Goal: Use online tool/utility: Utilize a website feature to perform a specific function

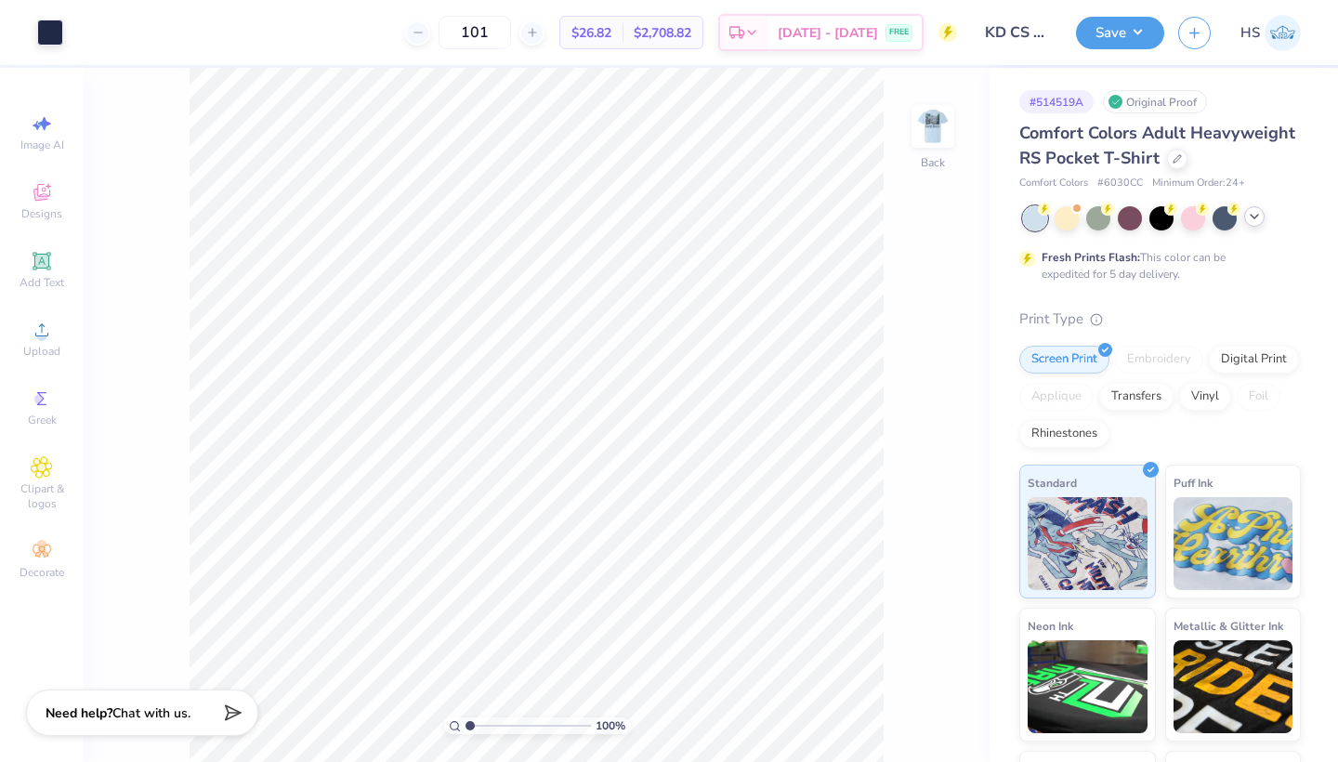
click at [1256, 215] on icon at bounding box center [1254, 216] width 15 height 15
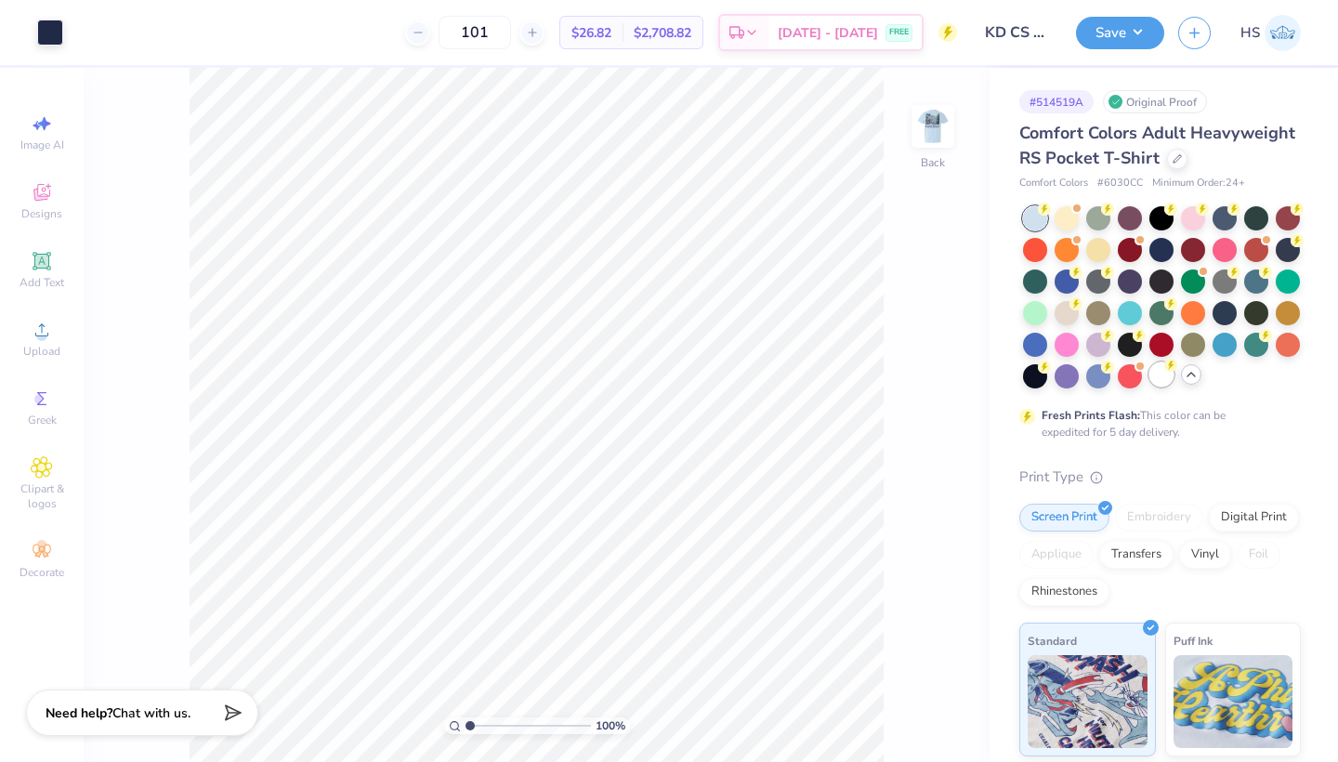
click at [1169, 373] on div at bounding box center [1161, 374] width 24 height 24
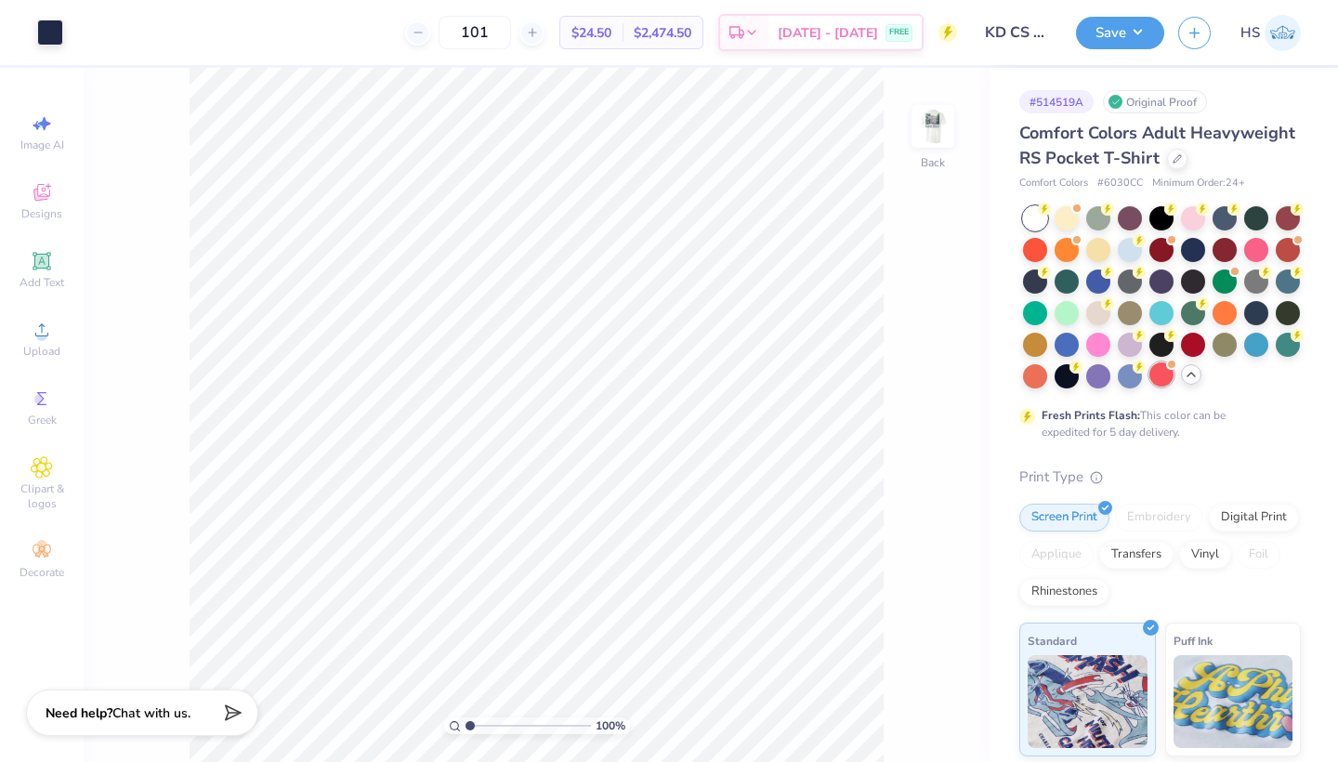
click at [1161, 374] on div at bounding box center [1161, 374] width 24 height 24
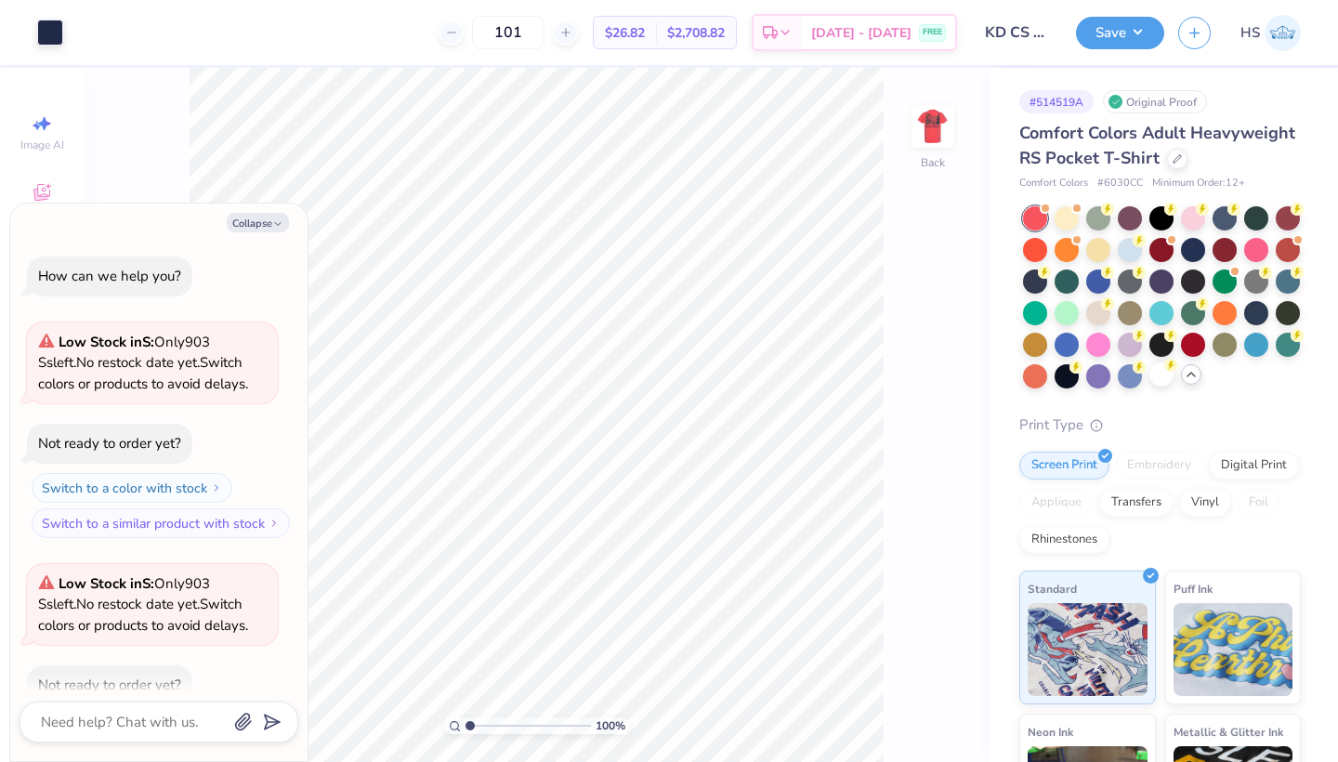
scroll to position [98, 0]
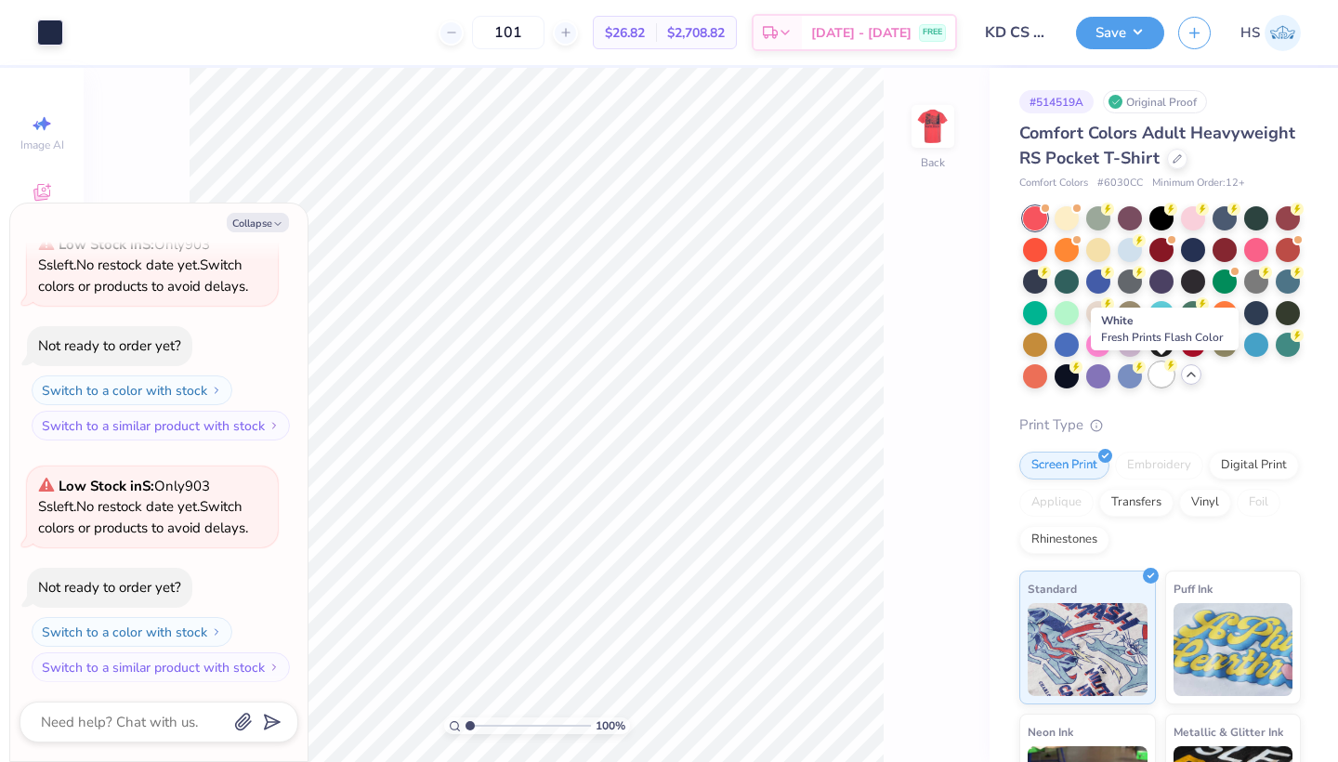
click at [1167, 385] on div at bounding box center [1161, 374] width 24 height 24
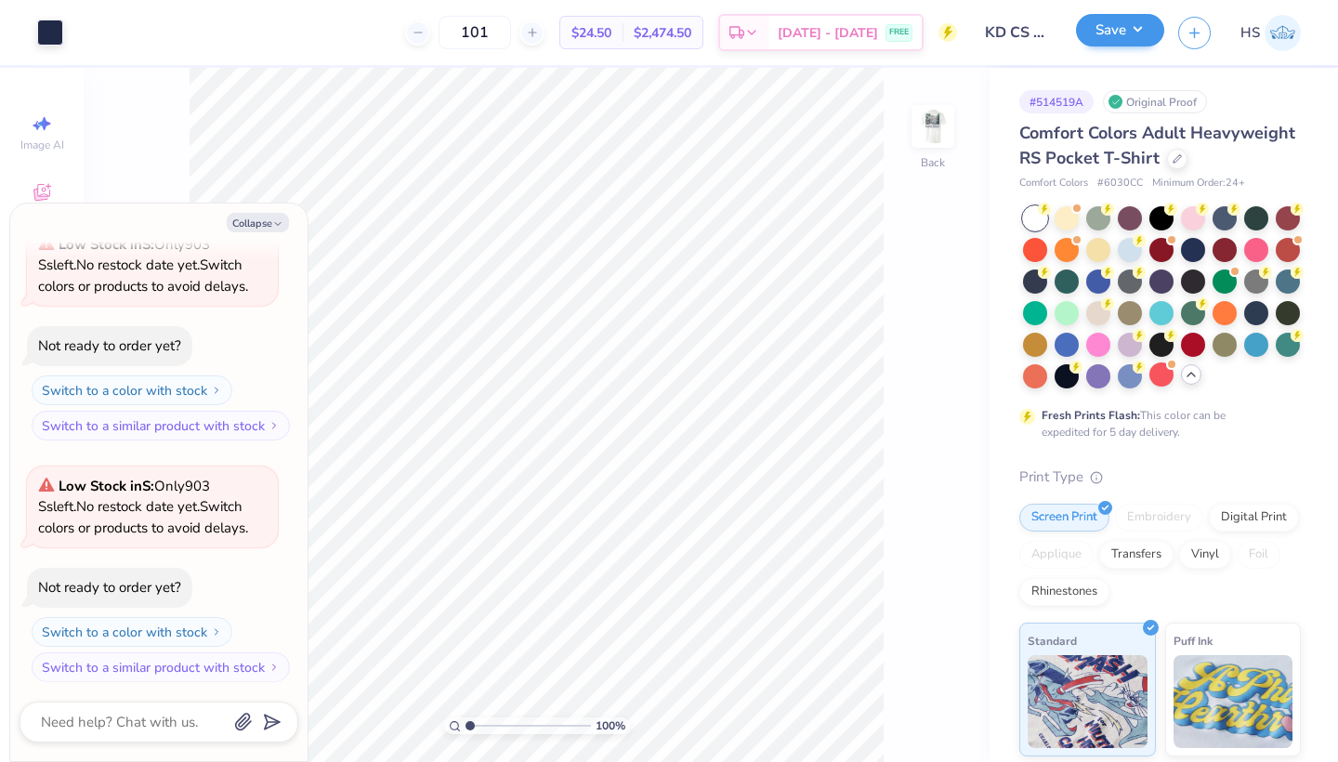
click at [1112, 43] on button "Save" at bounding box center [1120, 30] width 88 height 33
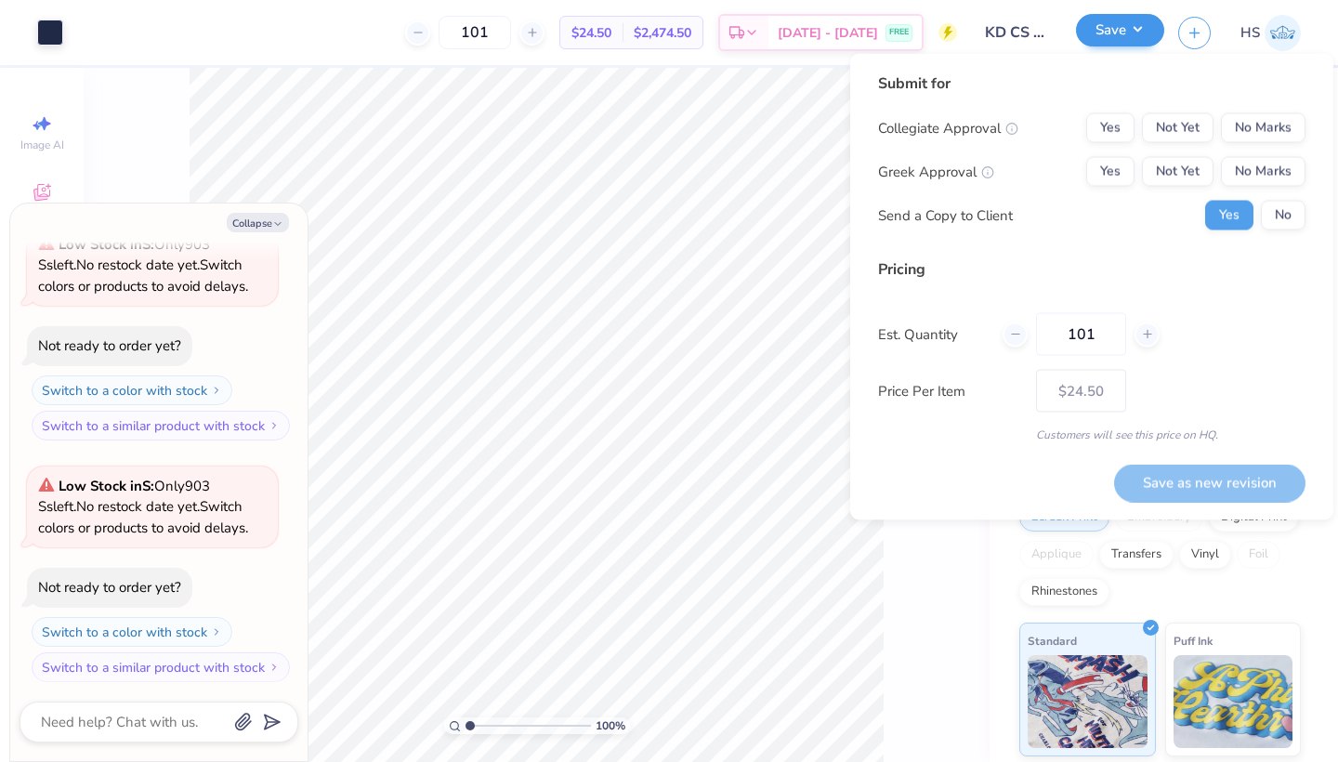
type textarea "x"
click at [1272, 138] on button "No Marks" at bounding box center [1263, 128] width 85 height 30
click at [1185, 124] on button "Not Yet" at bounding box center [1178, 128] width 72 height 30
click at [1181, 176] on button "Not Yet" at bounding box center [1178, 172] width 72 height 30
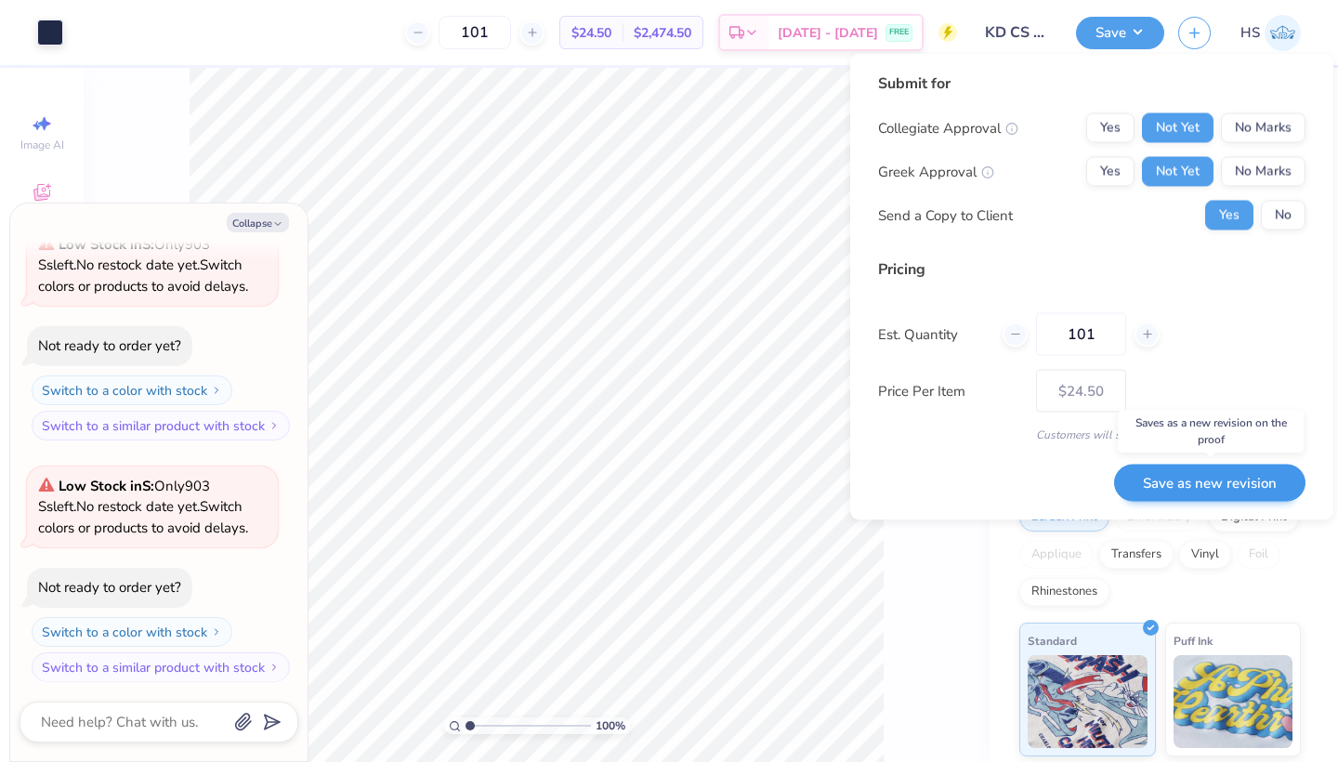
click at [1173, 483] on button "Save as new revision" at bounding box center [1209, 483] width 191 height 38
type input "$24.50"
click at [851, 448] on div "Submit for Collegiate Approval Yes Not Yet No Marks Greek Approval Yes Not Yet …" at bounding box center [1091, 287] width 483 height 466
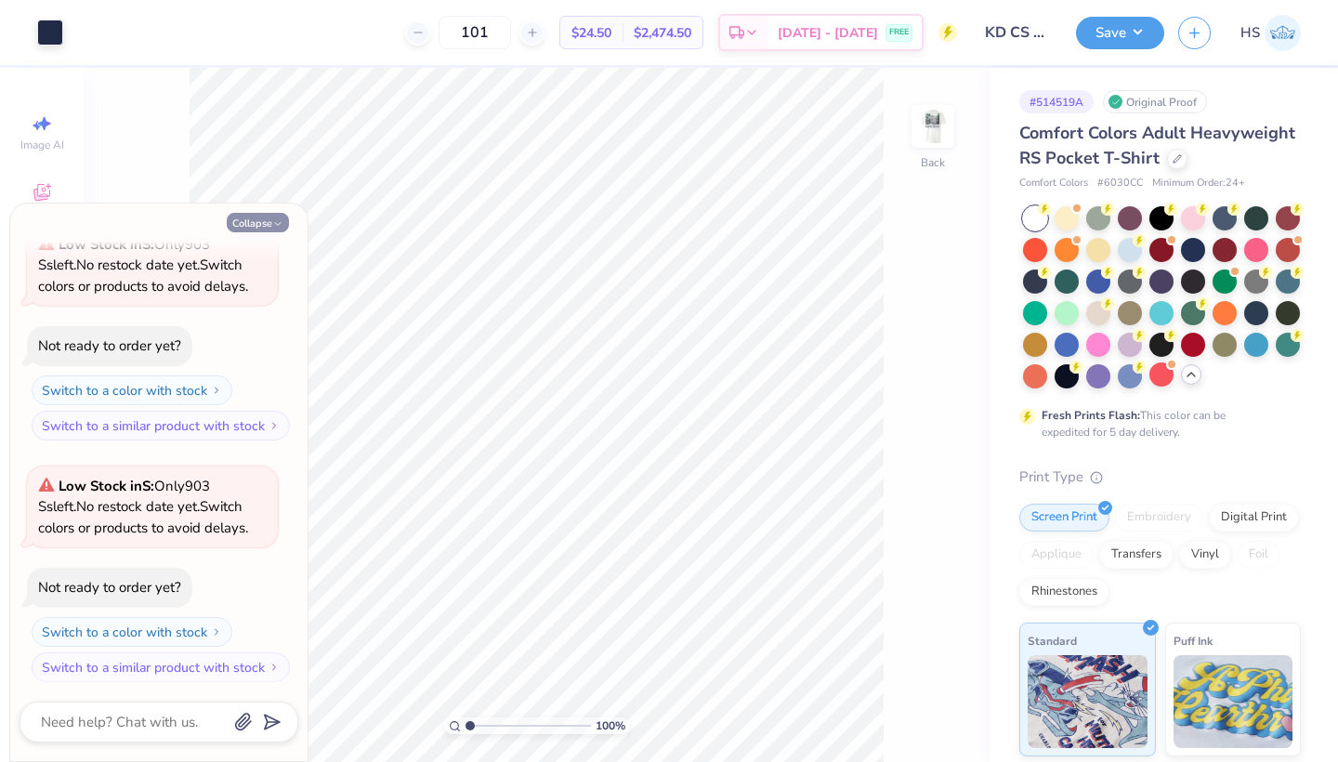
click at [273, 227] on icon "button" at bounding box center [277, 223] width 11 height 11
type textarea "x"
click at [251, 216] on button "Collapse" at bounding box center [258, 223] width 62 height 20
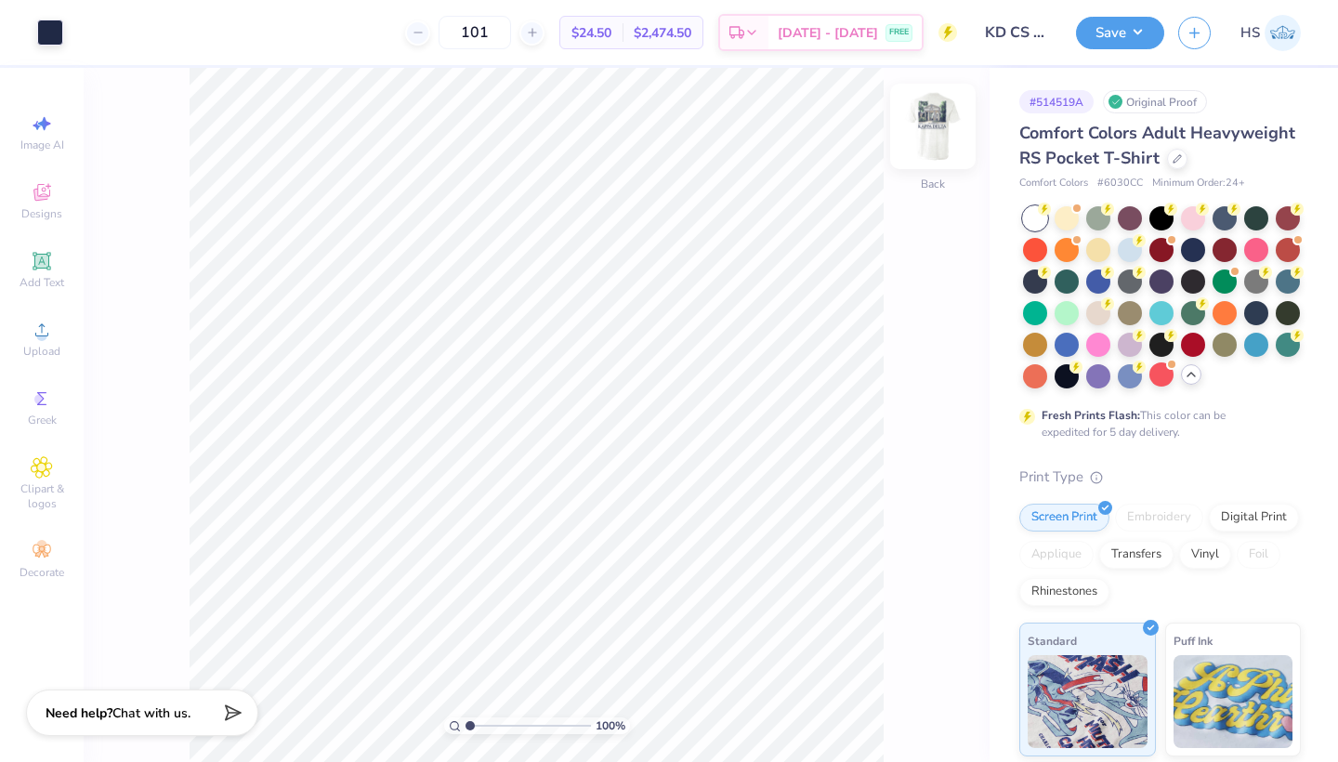
click at [938, 125] on img at bounding box center [933, 126] width 74 height 74
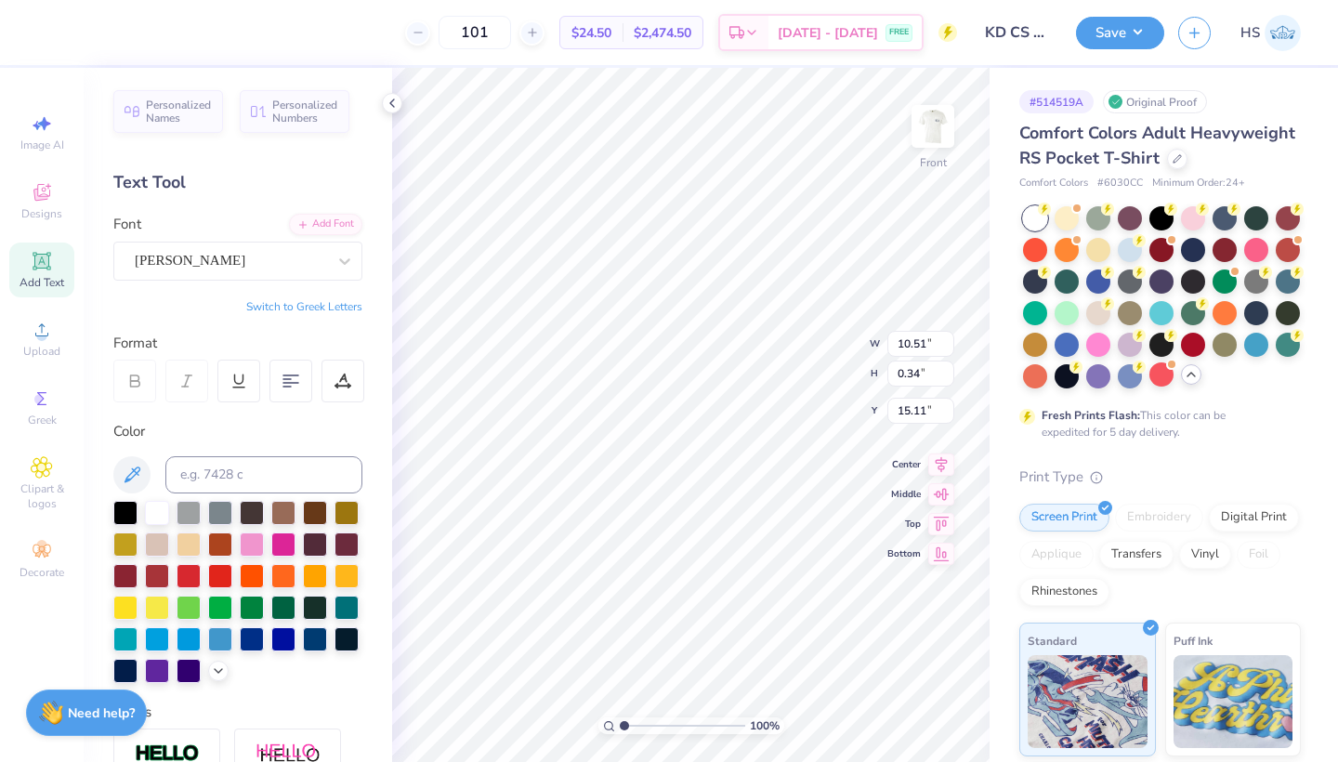
scroll to position [0, 20]
type textarea "HONORABLE. BEAUTIFUL. HIGHEST."
type input "7.50"
drag, startPoint x: 1120, startPoint y: 28, endPoint x: 1096, endPoint y: 29, distance: 24.2
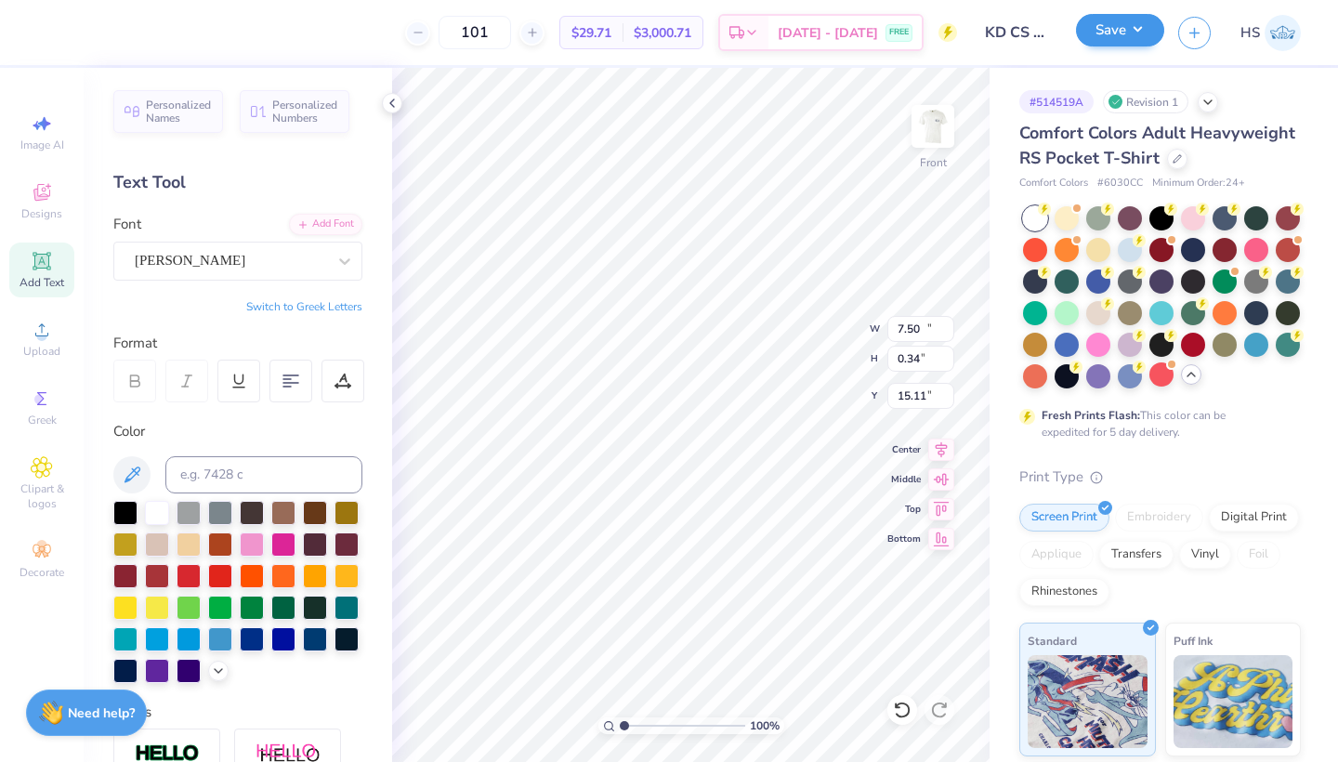
click at [1120, 28] on button "Save" at bounding box center [1120, 30] width 88 height 33
click at [1096, 29] on button "Save" at bounding box center [1120, 30] width 88 height 33
click at [1133, 33] on button "Save" at bounding box center [1120, 30] width 88 height 33
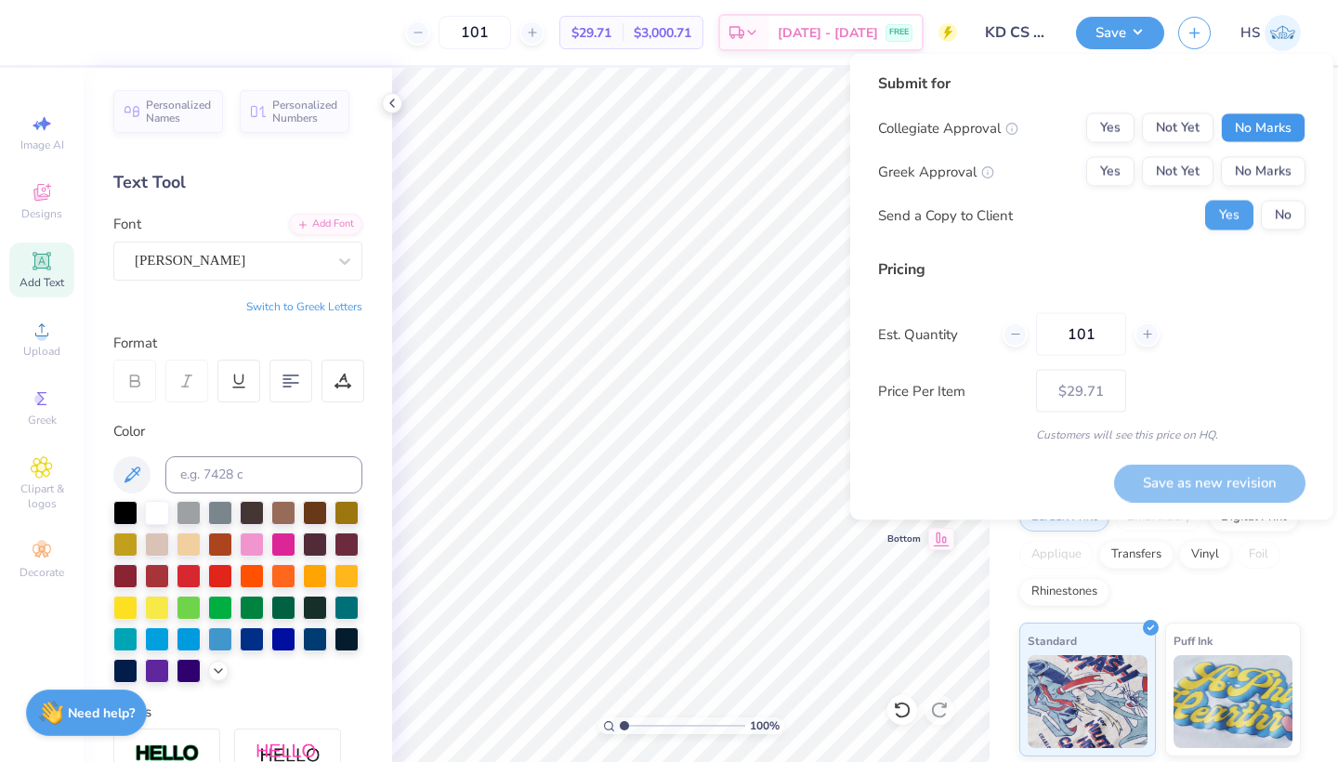
click at [1242, 125] on button "No Marks" at bounding box center [1263, 128] width 85 height 30
click at [1187, 126] on button "Not Yet" at bounding box center [1178, 128] width 72 height 30
click at [1184, 160] on button "Not Yet" at bounding box center [1178, 172] width 72 height 30
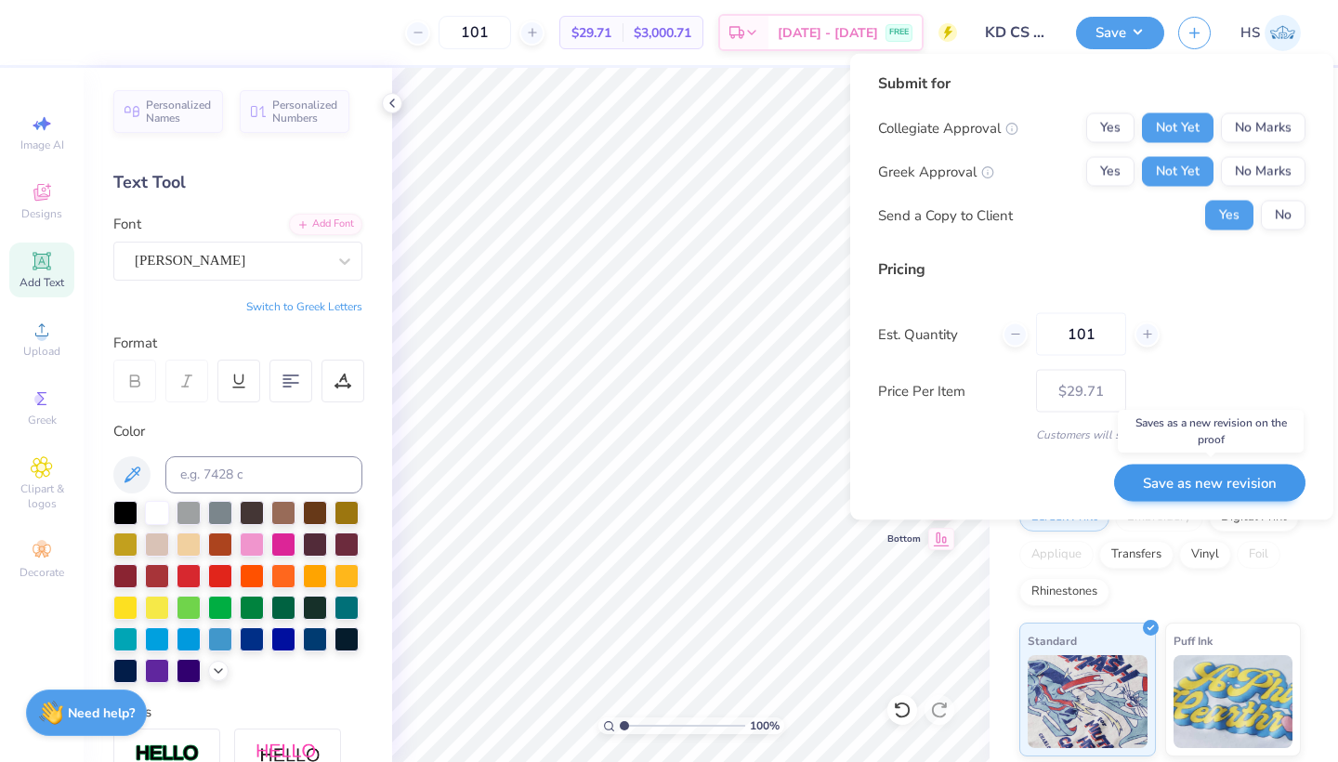
click at [1159, 488] on button "Save as new revision" at bounding box center [1209, 483] width 191 height 38
type input "$29.71"
